Goal: Task Accomplishment & Management: Use online tool/utility

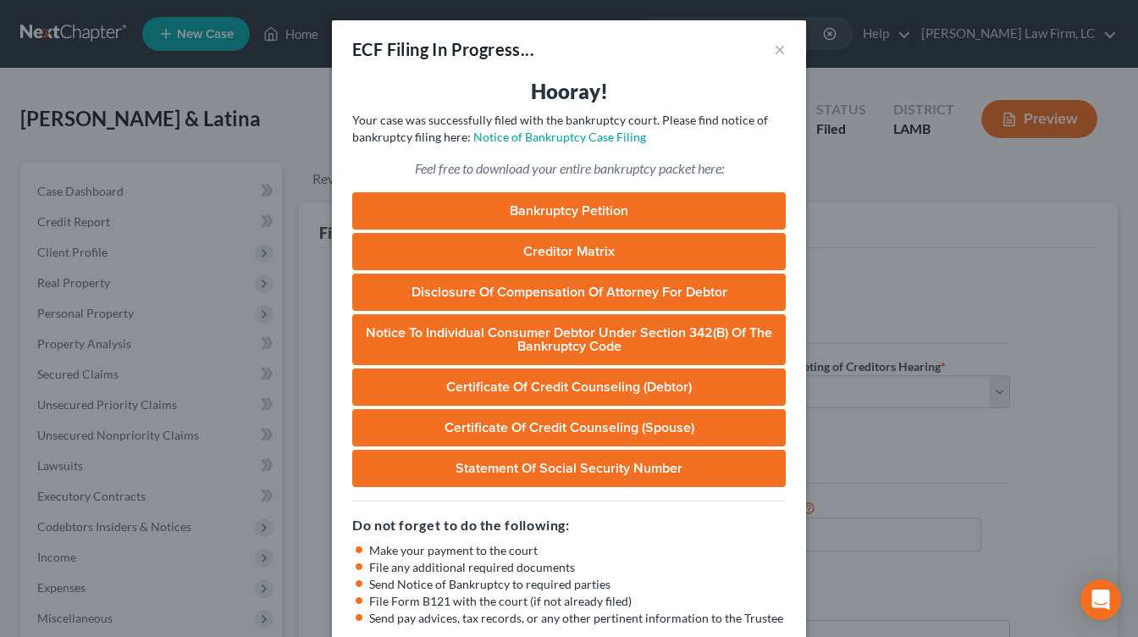
select select "0"
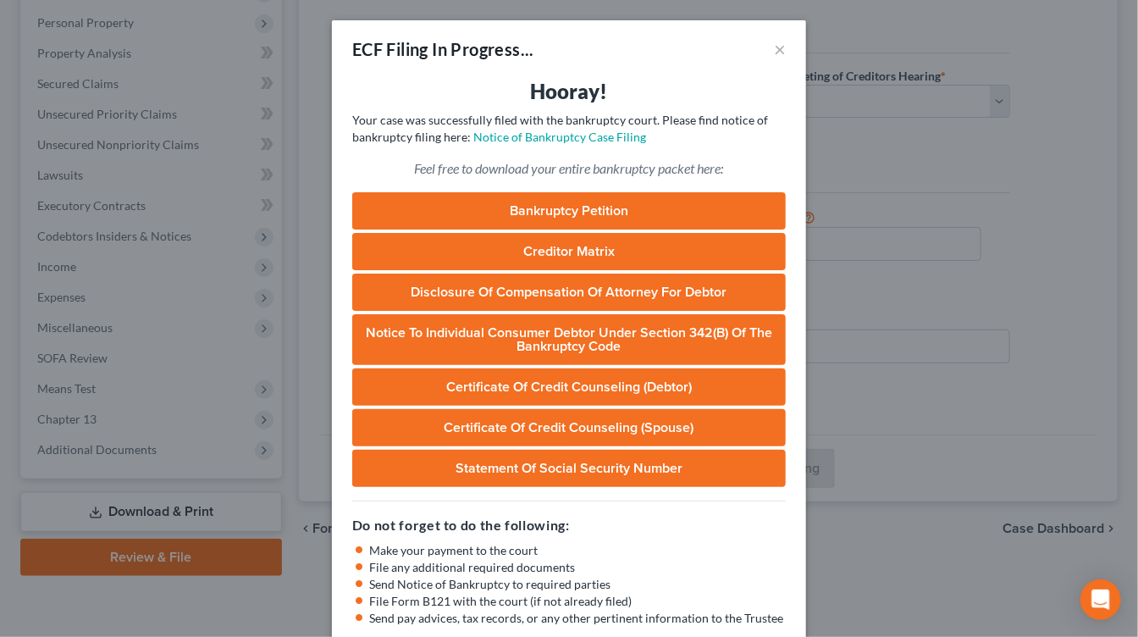
click at [768, 52] on div "ECF Filing In Progress... ×" at bounding box center [569, 49] width 474 height 58
drag, startPoint x: 782, startPoint y: 52, endPoint x: 592, endPoint y: 54, distance: 189.7
click at [780, 52] on button "×" at bounding box center [780, 49] width 12 height 20
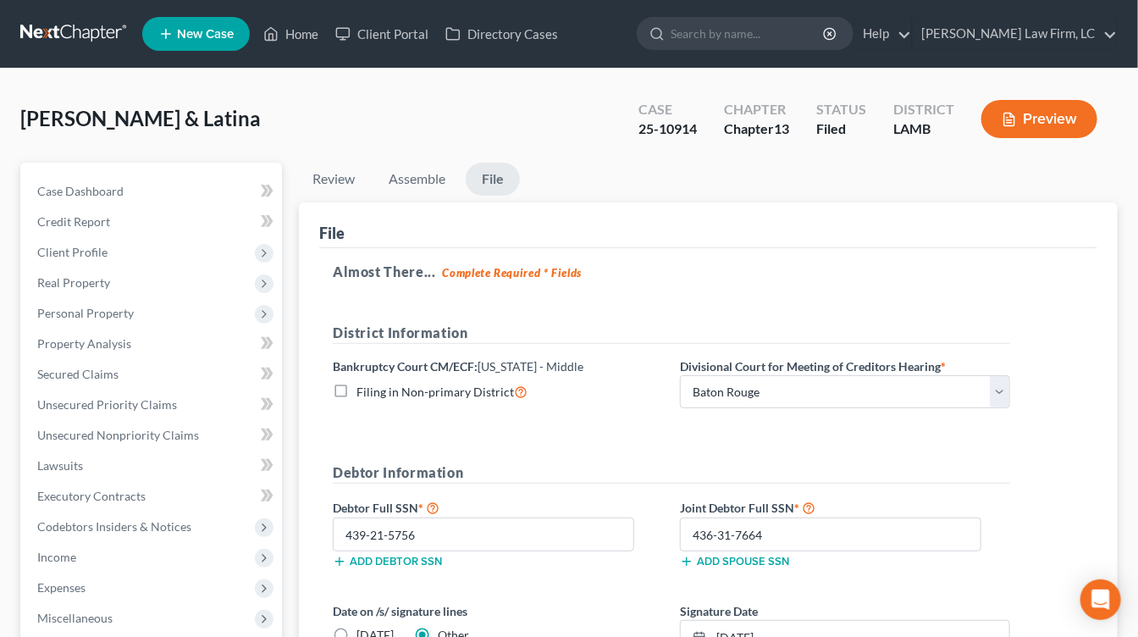
click at [80, 35] on link at bounding box center [74, 34] width 108 height 30
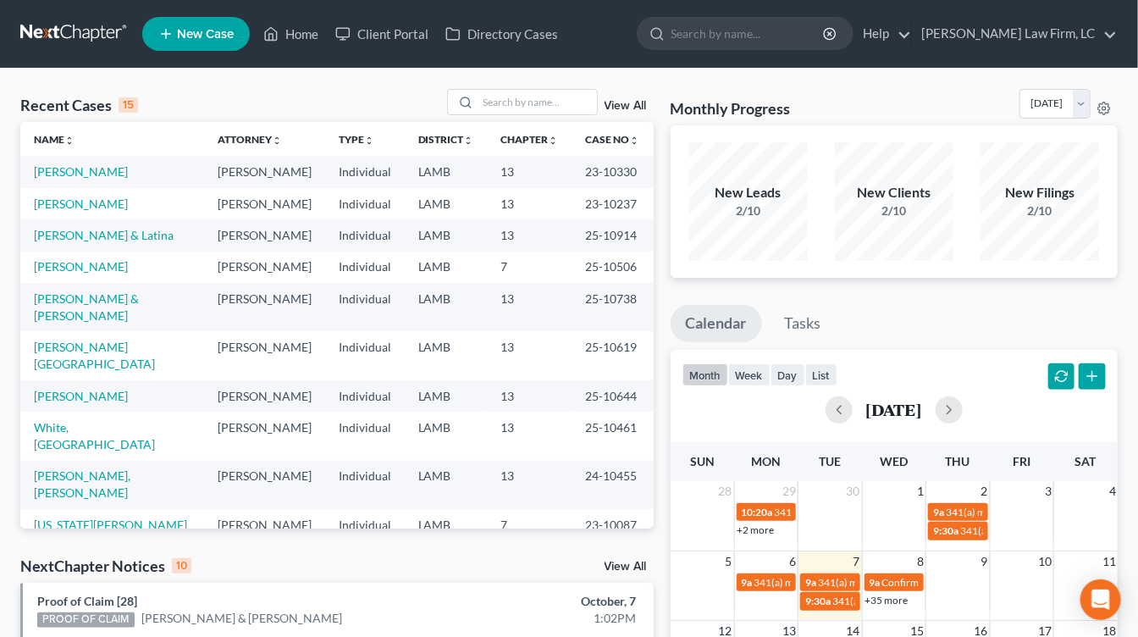
click at [82, 55] on nav "Home New Case Client Portal Directory Cases Dickson Law Firm, LC mdd@dicksonlaw…" at bounding box center [569, 34] width 1138 height 68
click at [81, 34] on link at bounding box center [74, 34] width 108 height 30
drag, startPoint x: 81, startPoint y: 13, endPoint x: 81, endPoint y: 27, distance: 14.4
click at [81, 13] on nav "Home New Case Client Portal Directory Cases [PERSON_NAME] Law Firm, [GEOGRAPHIC…" at bounding box center [569, 34] width 1138 height 68
click at [80, 28] on link at bounding box center [74, 34] width 108 height 30
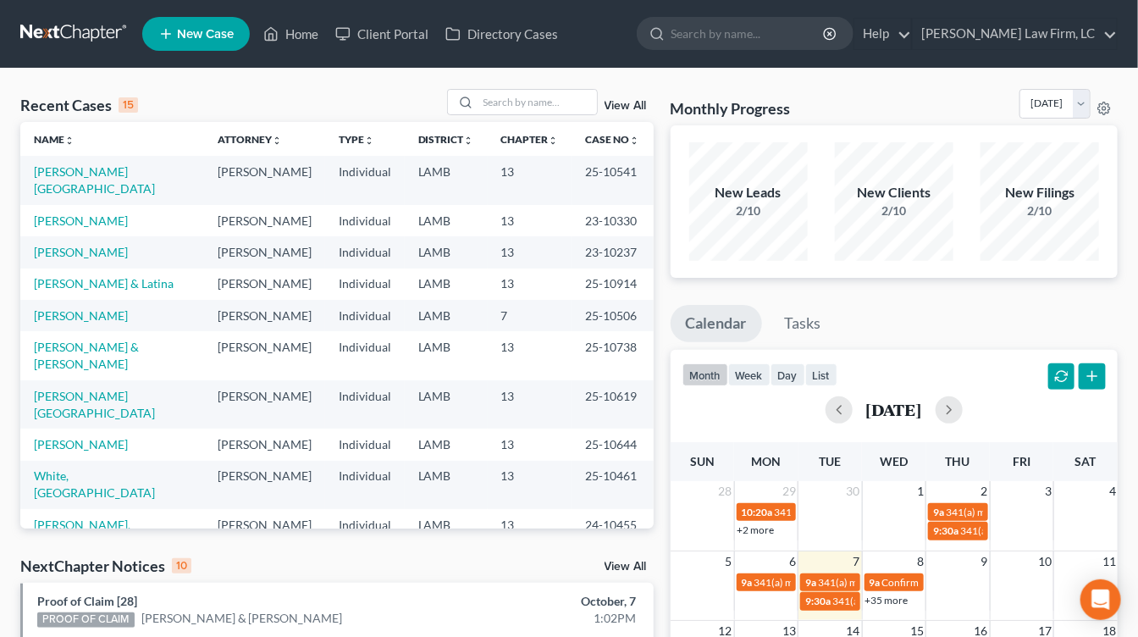
click at [90, 25] on link at bounding box center [74, 34] width 108 height 30
click at [757, 450] on th "Mon" at bounding box center [766, 461] width 64 height 39
click at [420, 332] on td "LAMB" at bounding box center [446, 355] width 83 height 48
